Goal: Book appointment/travel/reservation

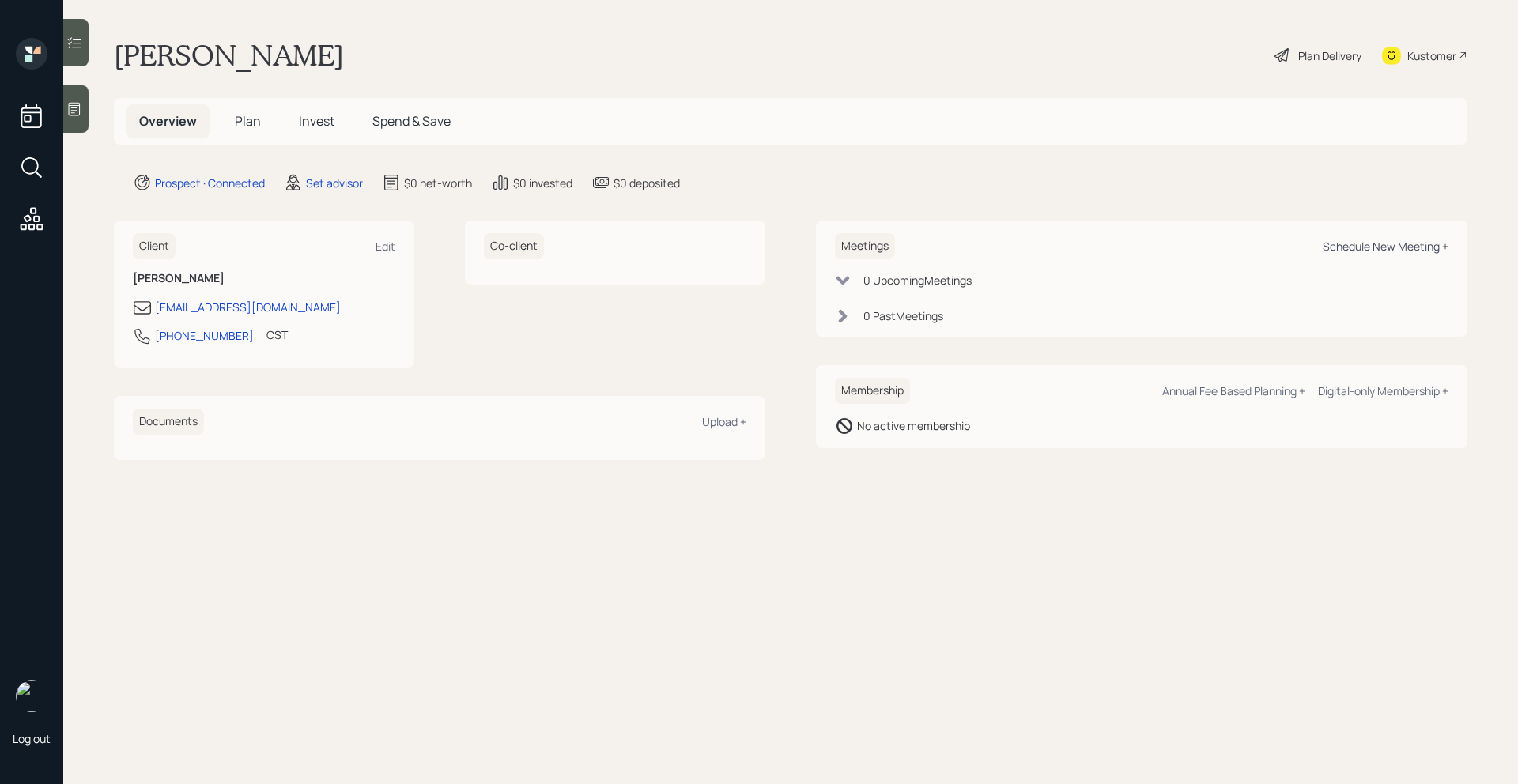
click at [1391, 247] on div "Schedule New Meeting +" at bounding box center [1386, 246] width 126 height 15
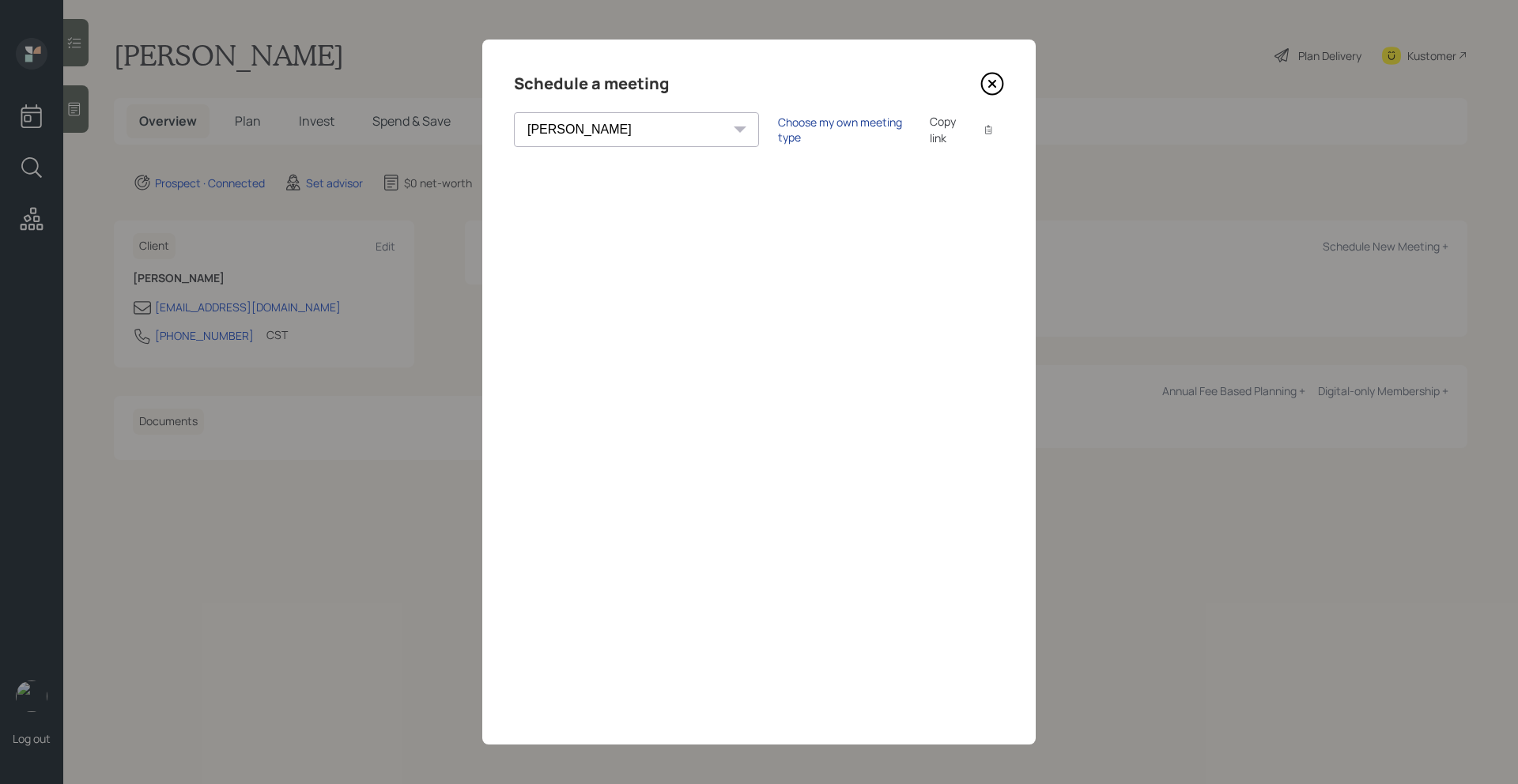
click at [778, 131] on div "Choose my own meeting type" at bounding box center [845, 129] width 133 height 30
click at [806, 126] on div "Use meeting type for lifecycle stage" at bounding box center [897, 130] width 182 height 15
click at [629, 144] on select "[PERSON_NAME] [PERSON_NAME] [PERSON_NAME] [PERSON_NAME] [PERSON_NAME] [PERSON_N…" at bounding box center [636, 129] width 245 height 35
select select "205a2f49-d305-4782-8e90-e36bafbe5565"
click at [514, 112] on select "[PERSON_NAME] [PERSON_NAME] [PERSON_NAME] [PERSON_NAME] [PERSON_NAME] [PERSON_N…" at bounding box center [636, 129] width 245 height 35
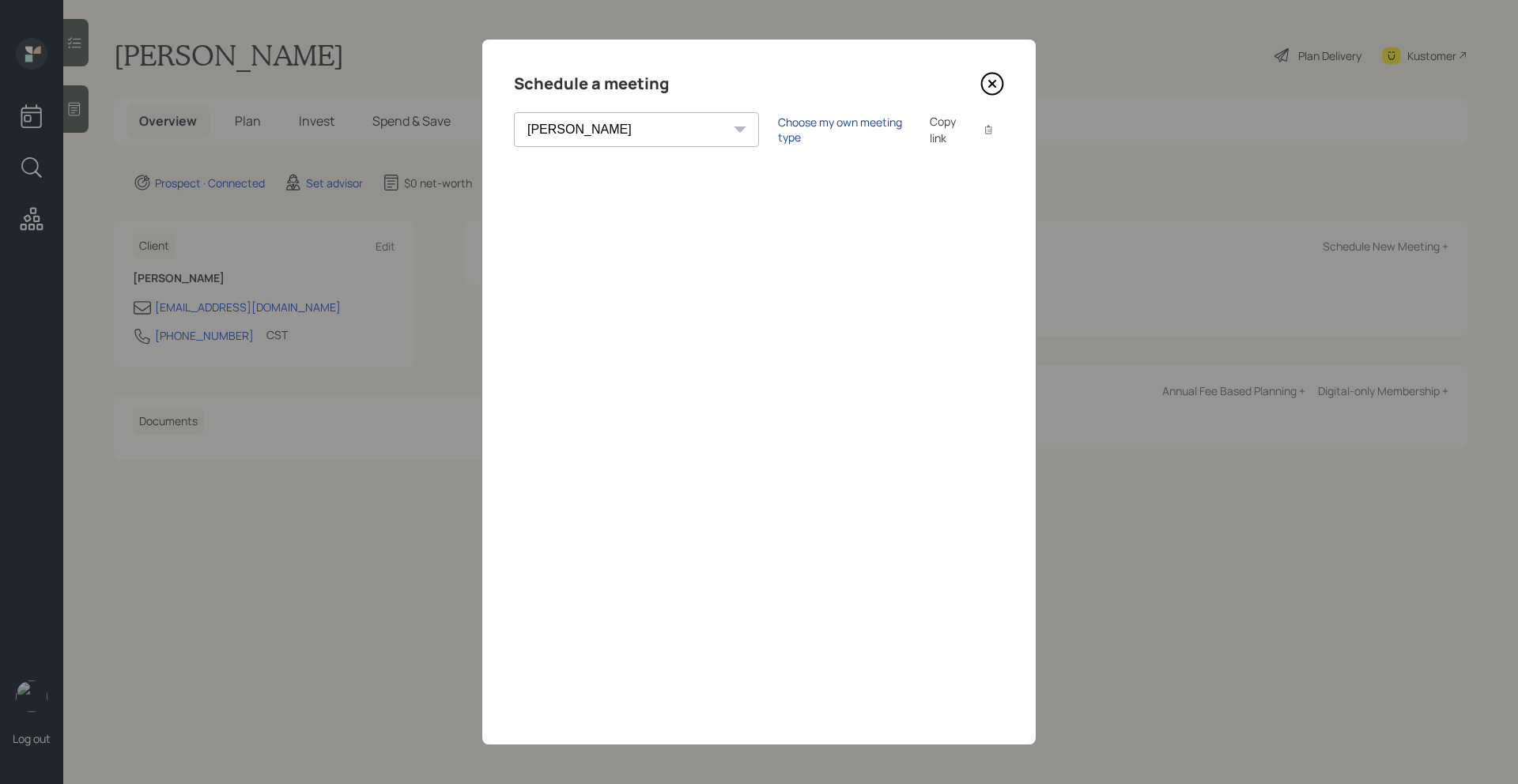
click at [796, 124] on div "Choose my own meeting type" at bounding box center [845, 129] width 133 height 30
click at [994, 83] on icon at bounding box center [992, 84] width 24 height 24
